Goal: Go to known website: Access a specific website the user already knows

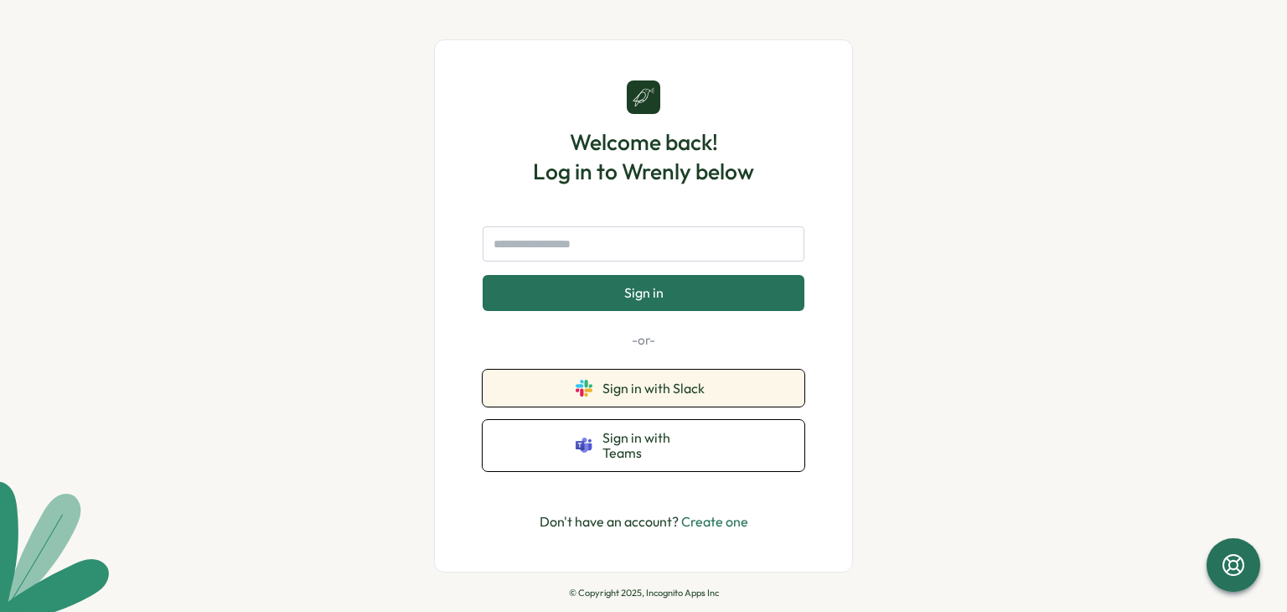
click at [729, 391] on button "Sign in with Slack" at bounding box center [644, 388] width 322 height 37
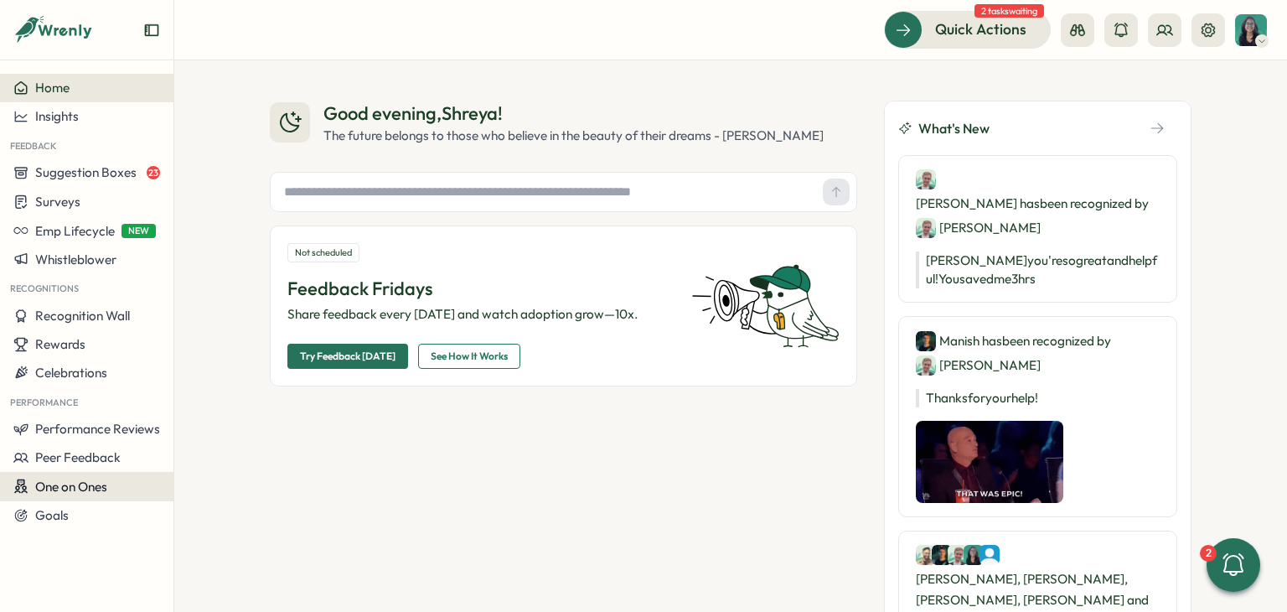
click at [123, 484] on div "One on Ones" at bounding box center [86, 486] width 147 height 16
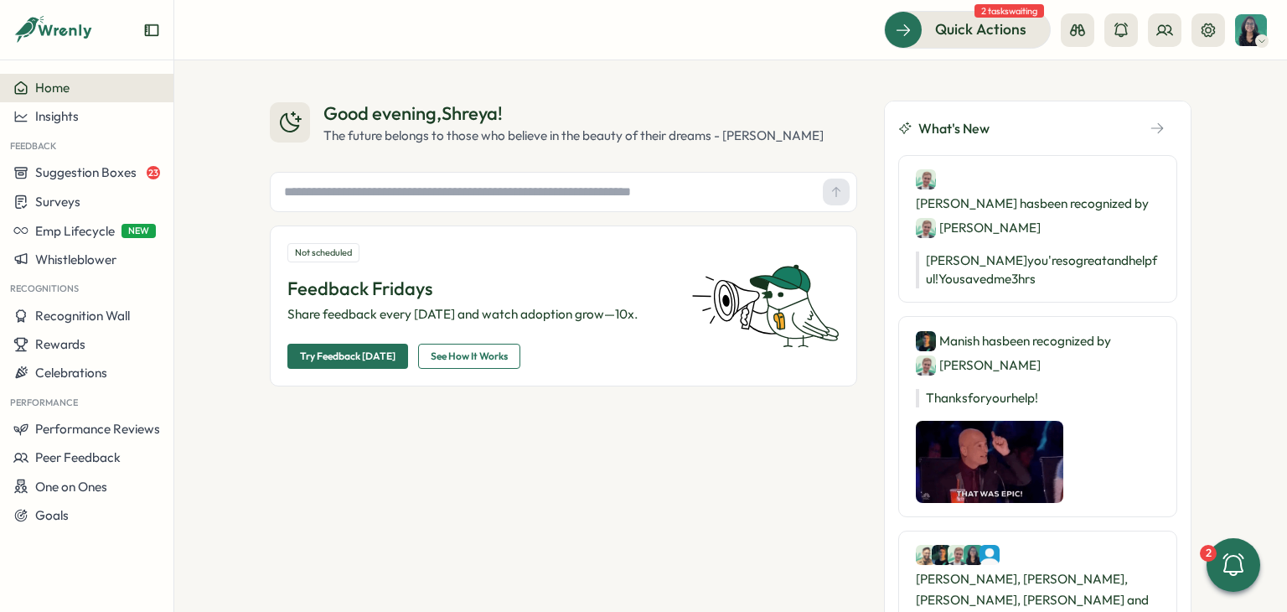
click at [204, 337] on div "Good evening , Shreya ! The future belongs to those who believe in the beauty o…" at bounding box center [730, 335] width 1113 height 551
